Goal: Browse casually

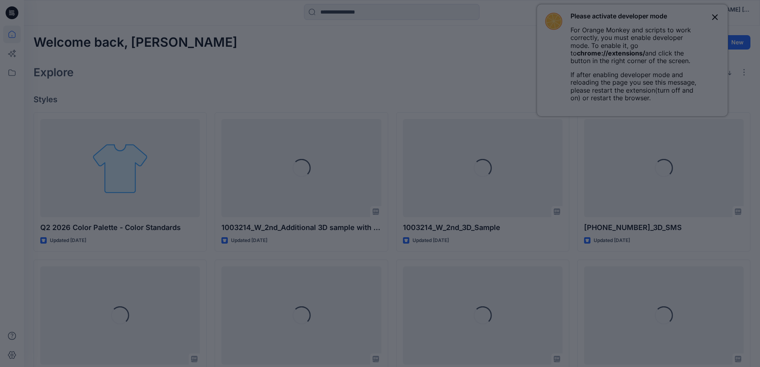
click at [716, 17] on div at bounding box center [380, 183] width 760 height 367
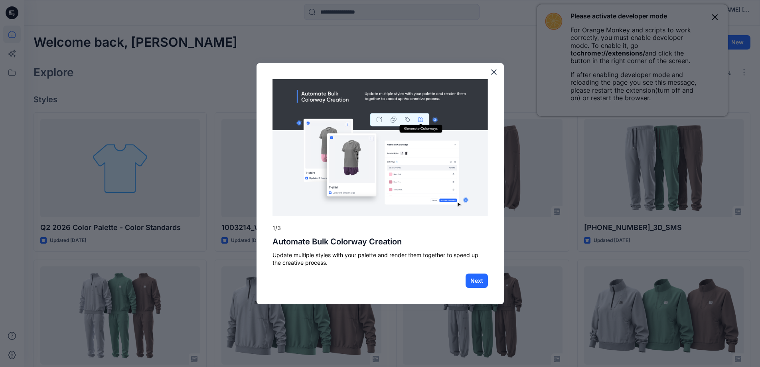
drag, startPoint x: 497, startPoint y: 69, endPoint x: 504, endPoint y: 70, distance: 7.3
click at [496, 70] on button "×" at bounding box center [494, 71] width 8 height 13
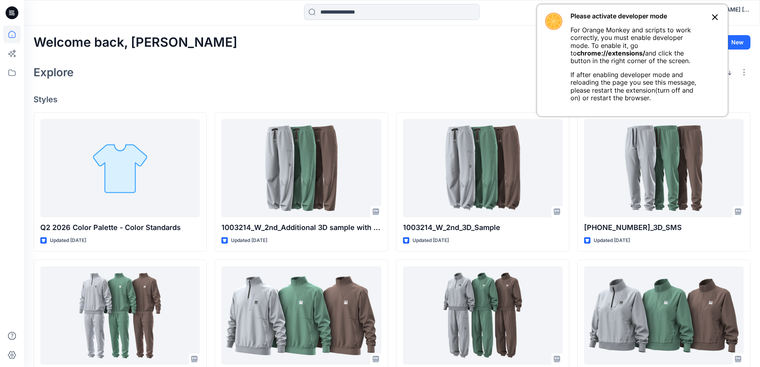
click at [715, 15] on icon at bounding box center [715, 17] width 10 height 10
